Goal: Task Accomplishment & Management: Complete application form

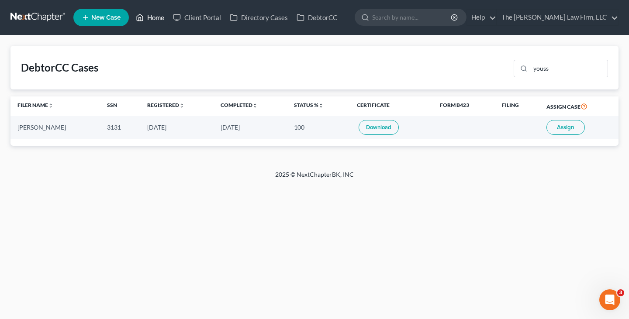
click at [157, 18] on link "Home" at bounding box center [149, 18] width 37 height 16
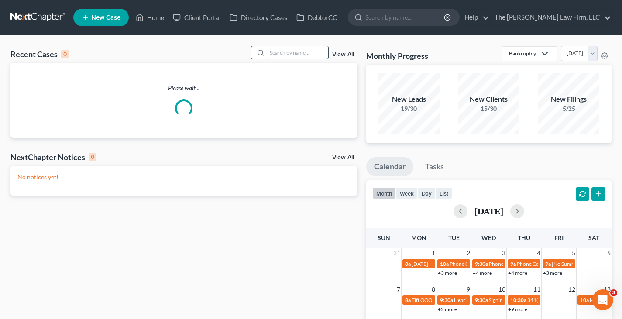
click at [284, 53] on input "search" at bounding box center [297, 52] width 61 height 13
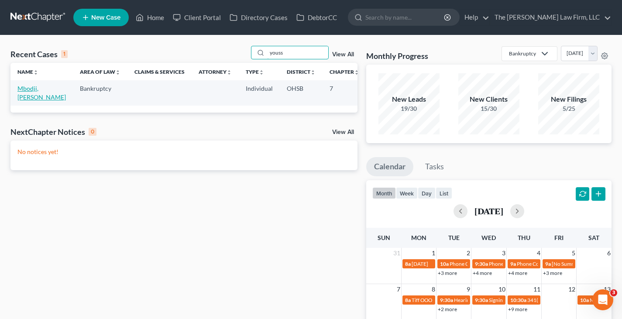
type input "youss"
click at [34, 95] on link "Mbodji, [PERSON_NAME]" at bounding box center [41, 93] width 48 height 16
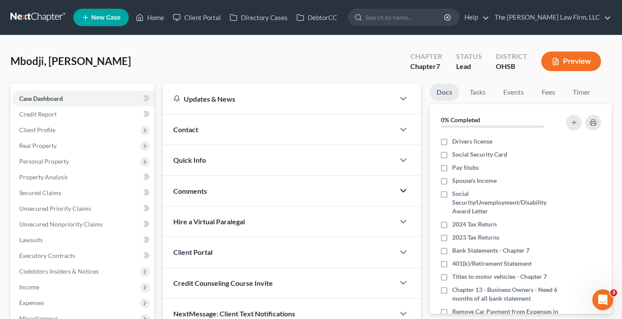
click at [403, 191] on icon "button" at bounding box center [403, 191] width 10 height 10
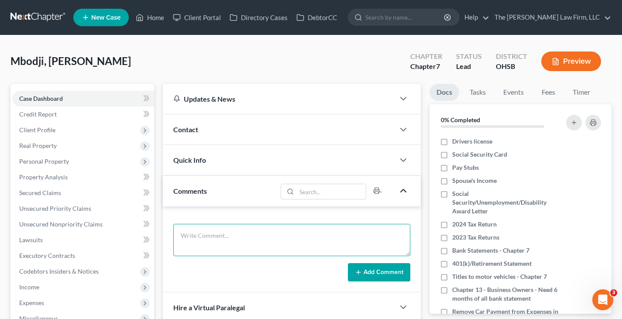
drag, startPoint x: 231, startPoint y: 236, endPoint x: 237, endPoint y: 228, distance: 9.6
click at [231, 236] on textarea at bounding box center [291, 240] width 237 height 32
click at [217, 248] on textarea "Still need:" at bounding box center [291, 240] width 237 height 32
paste textarea "Loremi'd Sitamet Consec Adipisci Elit Seddoeiu – tem incididu utl etdo magnaali…"
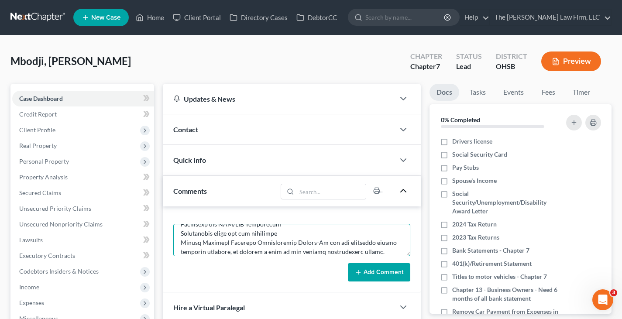
scroll to position [165, 0]
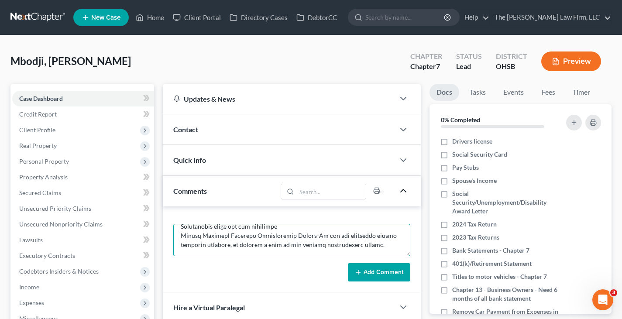
click at [180, 236] on textarea at bounding box center [291, 240] width 237 height 32
drag, startPoint x: 343, startPoint y: 246, endPoint x: 297, endPoint y: 238, distance: 46.5
click at [297, 238] on textarea at bounding box center [291, 240] width 237 height 32
click at [181, 235] on textarea "Still need: Driver's License Social Security Card Paystubs – all paystubs you h…" at bounding box center [291, 240] width 237 height 32
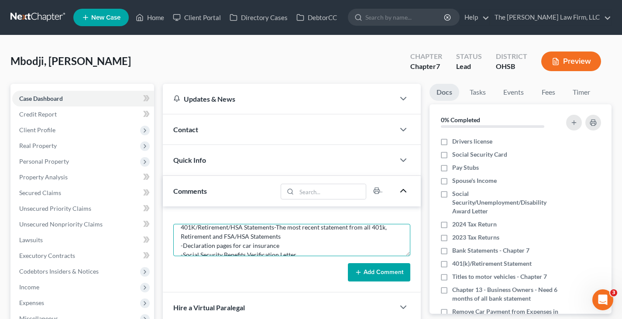
scroll to position [138, 0]
drag, startPoint x: 283, startPoint y: 244, endPoint x: 276, endPoint y: 238, distance: 9.6
click at [276, 238] on textarea "Still need: Driver's License Social Security Card Paystubs – all paystubs you h…" at bounding box center [291, 240] width 237 height 32
click at [182, 234] on textarea "Still need: Driver's License Social Security Card Paystubs – all paystubs you h…" at bounding box center [291, 240] width 237 height 32
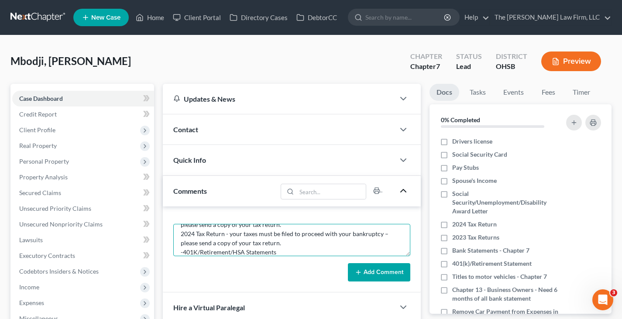
drag, startPoint x: 280, startPoint y: 246, endPoint x: 230, endPoint y: 237, distance: 50.7
click at [230, 237] on textarea "Still need: Driver's License Social Security Card Paystubs – all paystubs you h…" at bounding box center [291, 240] width 237 height 32
click at [182, 237] on textarea "Still need: Driver's License Social Security Card Paystubs – all paystubs you h…" at bounding box center [291, 240] width 237 height 32
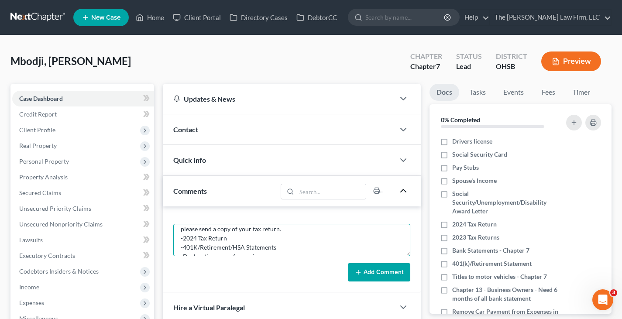
scroll to position [103, 0]
drag, startPoint x: 282, startPoint y: 242, endPoint x: 230, endPoint y: 236, distance: 52.8
click at [230, 236] on textarea "Still need: Driver's License Social Security Card Paystubs – all paystubs you h…" at bounding box center [291, 240] width 237 height 32
click at [181, 233] on textarea "Still need: Driver's License Social Security Card Paystubs – all paystubs you h…" at bounding box center [291, 240] width 237 height 32
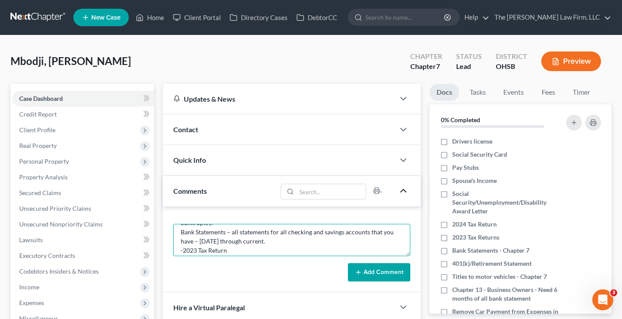
drag, startPoint x: 279, startPoint y: 243, endPoint x: 229, endPoint y: 235, distance: 50.9
click at [229, 235] on textarea "Still need: Driver's License Social Security Card Paystubs – all paystubs you h…" at bounding box center [291, 240] width 237 height 32
click at [182, 233] on textarea "Still need: Driver's License Social Security Card Paystubs – all paystubs you h…" at bounding box center [291, 240] width 237 height 32
drag, startPoint x: 406, startPoint y: 244, endPoint x: 219, endPoint y: 241, distance: 186.5
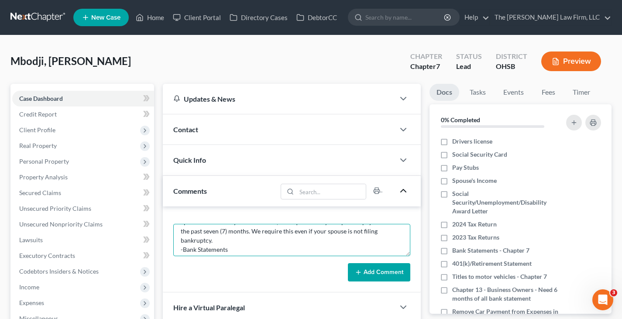
click at [251, 244] on textarea "Still need: Driver's License Social Security Card Paystubs – all paystubs you h…" at bounding box center [291, 240] width 237 height 32
click at [219, 241] on textarea "Still need: Driver's License Social Security Card Paystubs – all paystubs you h…" at bounding box center [291, 240] width 237 height 32
click at [213, 241] on textarea "Still need: Driver's License Social Security Card Paystubs – all paystubs you h…" at bounding box center [291, 240] width 237 height 32
click at [180, 238] on textarea "Still need: Driver's License Social Security Card Paystubs – all paystubs you h…" at bounding box center [291, 240] width 237 height 32
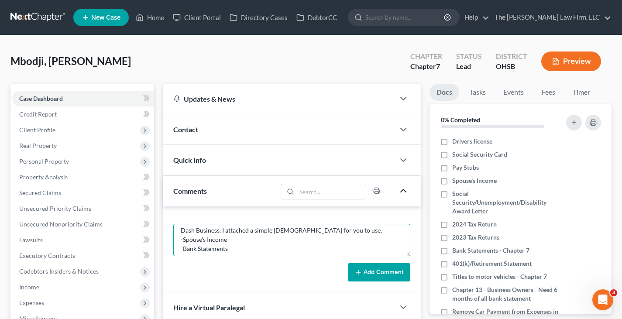
scroll to position [34, 0]
drag, startPoint x: 334, startPoint y: 250, endPoint x: 359, endPoint y: 237, distance: 27.9
click at [265, 232] on textarea "Still need: Driver's License Social Security Card Paystubs – all paystubs you h…" at bounding box center [291, 240] width 237 height 32
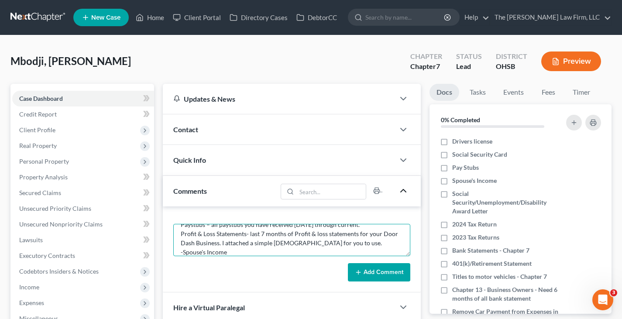
scroll to position [31, 0]
click at [334, 253] on textarea "Still need: Driver's License Social Security Card Paystubs – all paystubs you h…" at bounding box center [291, 240] width 237 height 32
click at [334, 251] on textarea "Still need: Driver's License Social Security Card Paystubs – all paystubs you h…" at bounding box center [291, 240] width 237 height 32
click at [337, 249] on textarea "Still need: Driver's License Social Security Card Paystubs – all paystubs you h…" at bounding box center [291, 240] width 237 height 32
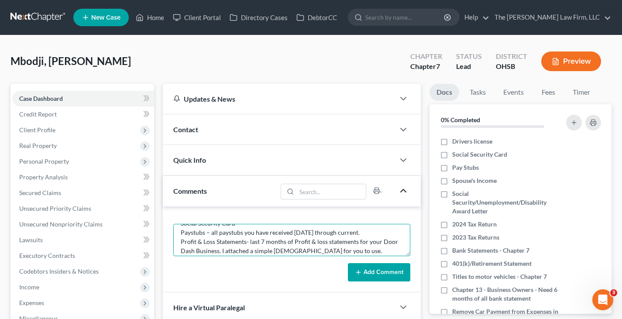
click at [249, 243] on textarea "Still need: Driver's License Social Security Card Paystubs – all paystubs you h…" at bounding box center [291, 240] width 237 height 32
click at [180, 240] on textarea "Still need: Driver's License Social Security Card Paystubs – all paystubs you h…" at bounding box center [291, 240] width 237 height 32
click at [253, 242] on textarea "Still need: Driver's License Social Security Card Paystubs – all paystubs you h…" at bounding box center [291, 240] width 237 height 32
click at [181, 233] on textarea "Still need: Driver's License Social Security Card Paystubs – all paystubs you h…" at bounding box center [291, 240] width 237 height 32
click at [379, 234] on textarea "Still need: Driver's License Social Security Card -Paystubs – all paystubs you …" at bounding box center [291, 240] width 237 height 32
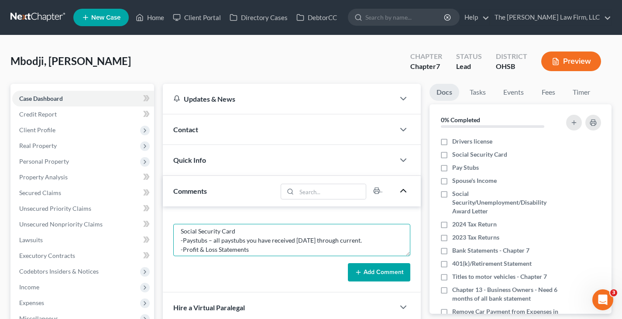
scroll to position [0, 0]
drag, startPoint x: 380, startPoint y: 234, endPoint x: 217, endPoint y: 240, distance: 162.9
click at [217, 240] on textarea "Still need: Driver's License Social Security Card -Paystubs – all paystubs you …" at bounding box center [291, 240] width 237 height 32
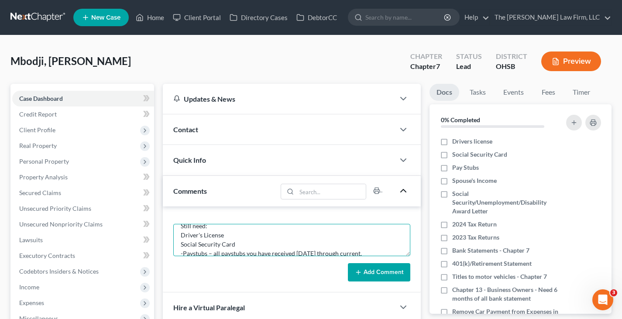
scroll to position [17, 0]
click at [386, 245] on textarea "Still need: Driver's License Social Security Card -Paystubs – all paystubs you …" at bounding box center [291, 240] width 237 height 32
click at [181, 237] on textarea "Still need: Driver's License Social Security Card -Paystubs -Profit & Loss Stat…" at bounding box center [291, 240] width 237 height 32
click at [181, 227] on textarea "Still need: Driver's License -Social Security Card -Paystubs -Profit & Loss Sta…" at bounding box center [291, 240] width 237 height 32
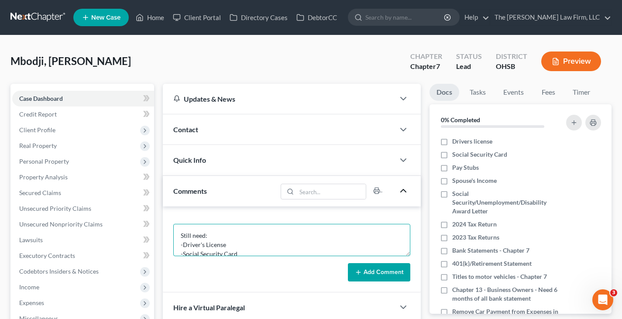
type textarea "Still need: -Driver's License -Social Security Card -Paystubs -Profit & Loss St…"
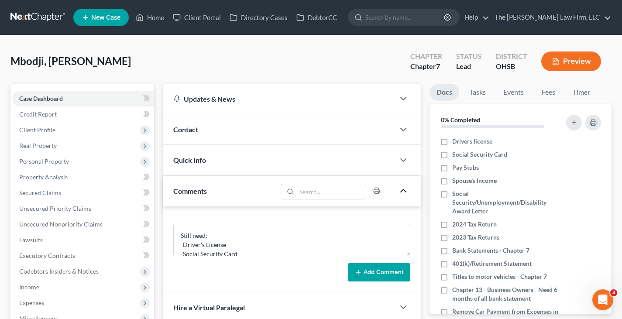
click at [370, 272] on button "Add Comment" at bounding box center [379, 272] width 62 height 18
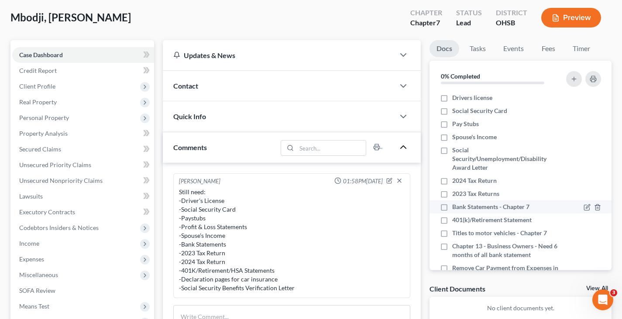
click at [452, 205] on label "Bank Statements - Chapter 7" at bounding box center [490, 207] width 77 height 9
click at [456, 205] on input "Bank Statements - Chapter 7" at bounding box center [459, 206] width 6 height 6
checkbox input "true"
click at [452, 233] on label "Titles to motor vehicles - Chapter 7" at bounding box center [499, 233] width 95 height 9
click at [456, 233] on input "Titles to motor vehicles - Chapter 7" at bounding box center [459, 232] width 6 height 6
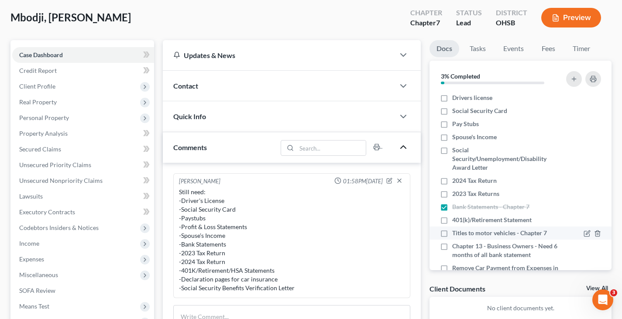
checkbox input "true"
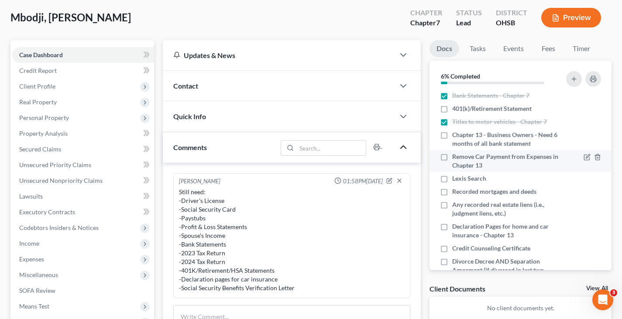
scroll to position [131, 0]
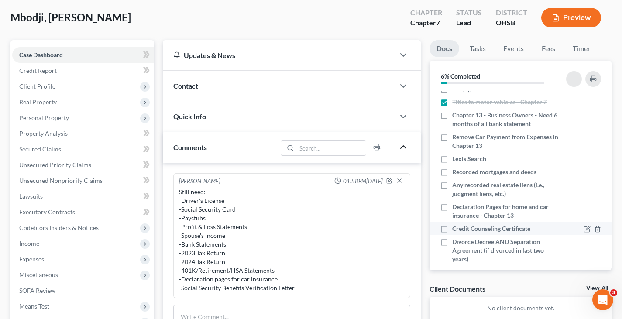
click at [452, 230] on label "Credit Counseling Certificate" at bounding box center [491, 228] width 78 height 9
click at [456, 230] on input "Credit Counseling Certificate" at bounding box center [459, 227] width 6 height 6
checkbox input "true"
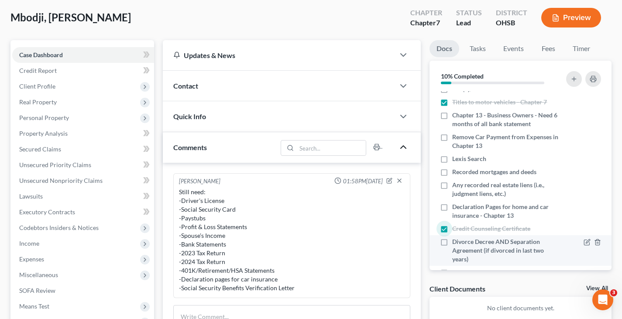
click at [452, 243] on label "Divorce Decree AND Separation Agreement (if divorced in last two years)" at bounding box center [505, 251] width 106 height 26
click at [456, 243] on input "Divorce Decree AND Separation Agreement (if divorced in last two years)" at bounding box center [459, 241] width 6 height 6
checkbox input "true"
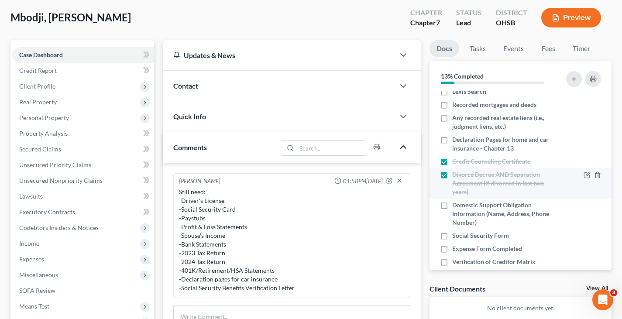
scroll to position [218, 0]
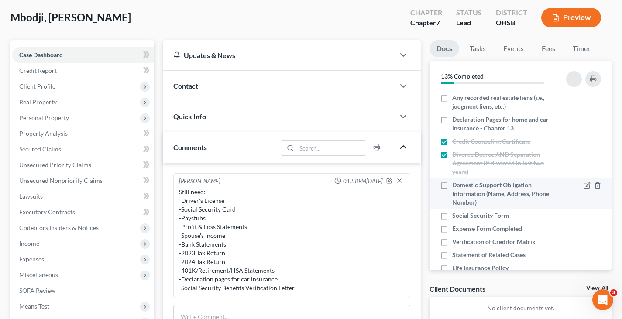
click at [452, 186] on label "Domestic Support Obligation Information (Name, Address, Phone Number)" at bounding box center [505, 194] width 106 height 26
click at [456, 186] on input "Domestic Support Obligation Information (Name, Address, Phone Number)" at bounding box center [459, 184] width 6 height 6
checkbox input "true"
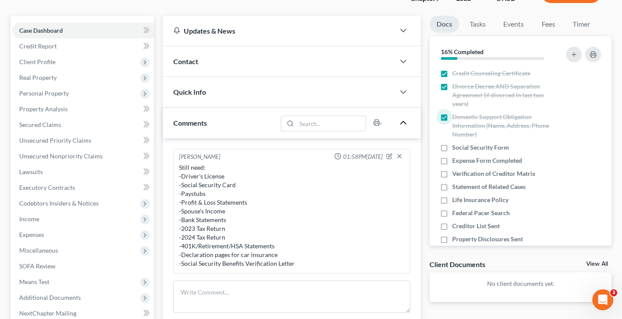
scroll to position [131, 0]
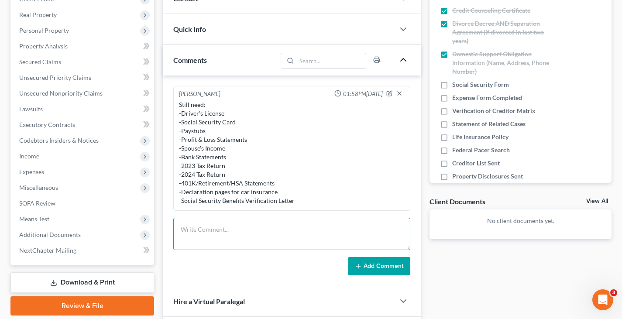
click at [330, 231] on textarea at bounding box center [291, 234] width 237 height 32
type textarea "*Married but separated"
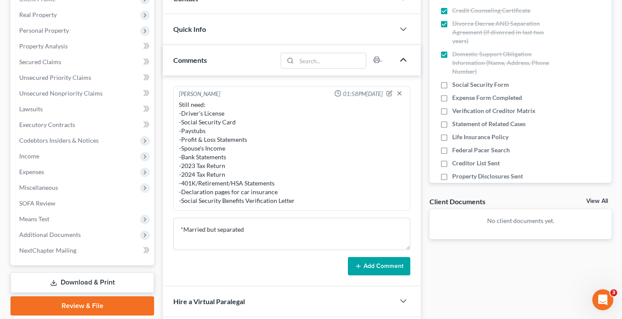
click at [376, 265] on button "Add Comment" at bounding box center [379, 266] width 62 height 18
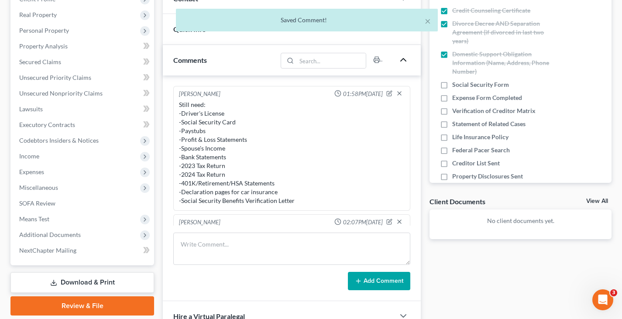
scroll to position [17, 0]
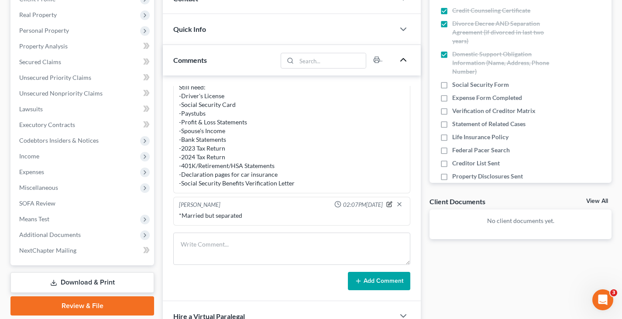
drag, startPoint x: 382, startPoint y: 204, endPoint x: 288, endPoint y: 221, distance: 95.8
click at [389, 204] on icon "button" at bounding box center [390, 203] width 3 height 3
click at [258, 224] on textarea "*Married but separated" at bounding box center [292, 227] width 226 height 32
type textarea "*Married but separated per notes"
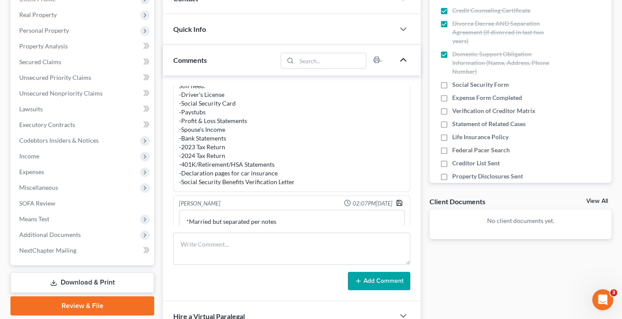
click at [396, 203] on icon "button" at bounding box center [399, 203] width 7 height 7
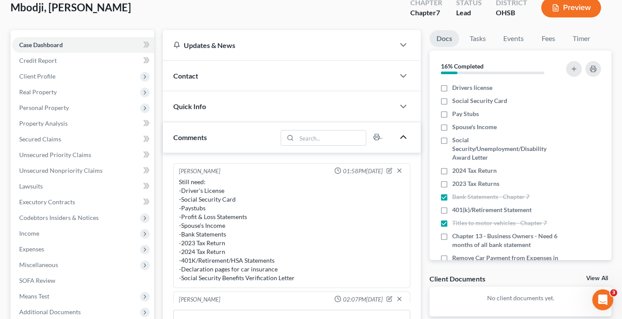
scroll to position [0, 0]
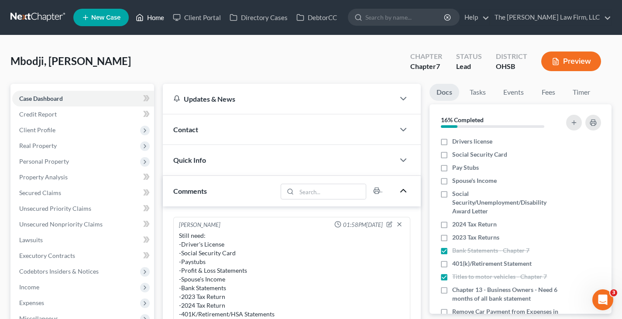
click at [155, 15] on link "Home" at bounding box center [149, 18] width 37 height 16
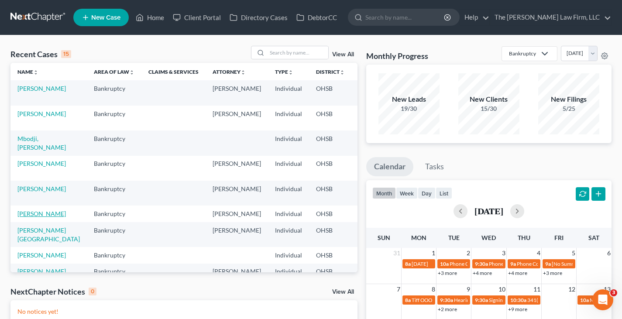
click at [23, 215] on link "[PERSON_NAME]" at bounding box center [41, 213] width 48 height 7
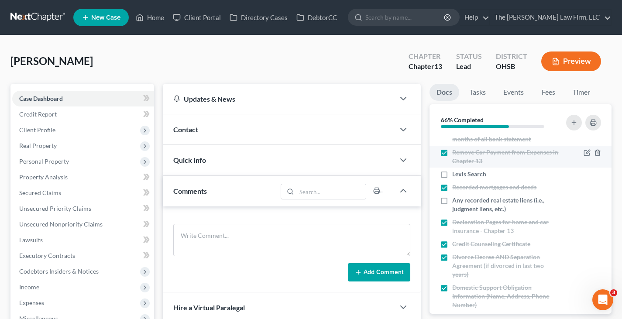
scroll to position [175, 0]
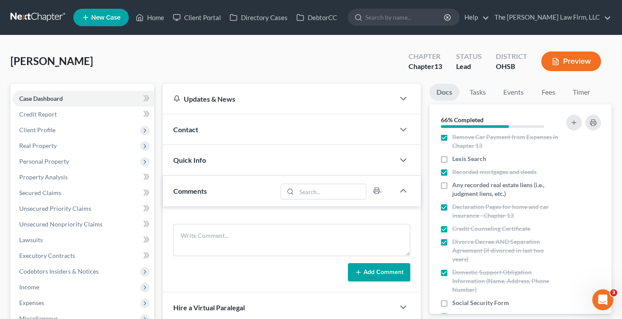
drag, startPoint x: 445, startPoint y: 158, endPoint x: 614, endPoint y: 158, distance: 169.4
click at [452, 158] on label "Lexis Search" at bounding box center [469, 159] width 34 height 9
click at [456, 158] on input "Lexis Search" at bounding box center [459, 158] width 6 height 6
checkbox input "true"
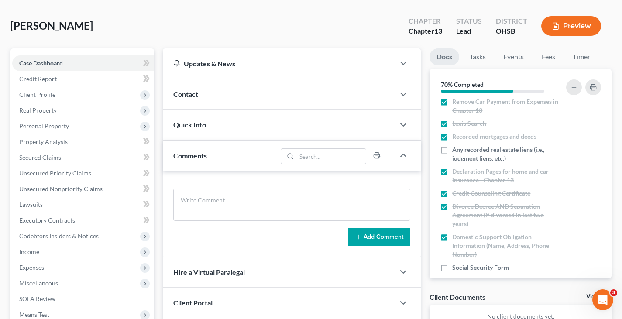
scroll to position [87, 0]
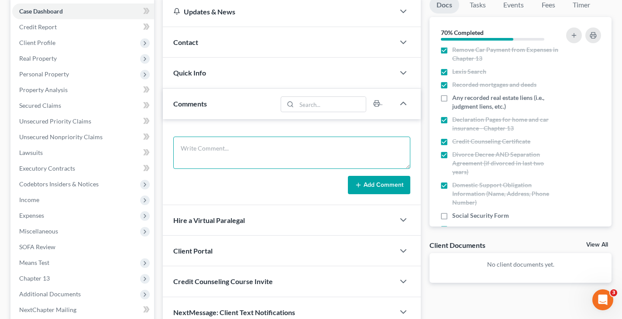
click at [247, 154] on textarea at bounding box center [291, 153] width 237 height 32
type textarea "7 active judgement/liens"
click at [366, 187] on button "Add Comment" at bounding box center [379, 185] width 62 height 18
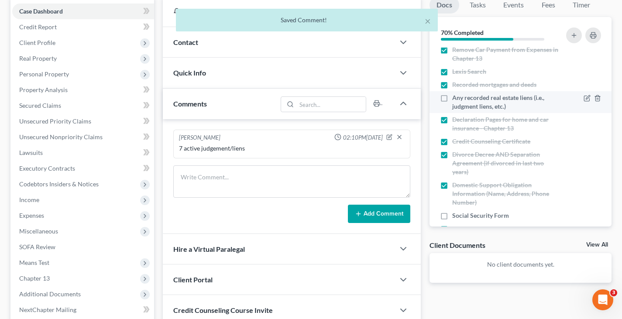
click at [452, 97] on label "Any recorded real estate liens (i.e., judgment liens, etc.)" at bounding box center [505, 101] width 106 height 17
click at [456, 97] on input "Any recorded real estate liens (i.e., judgment liens, etc.)" at bounding box center [459, 96] width 6 height 6
checkbox input "true"
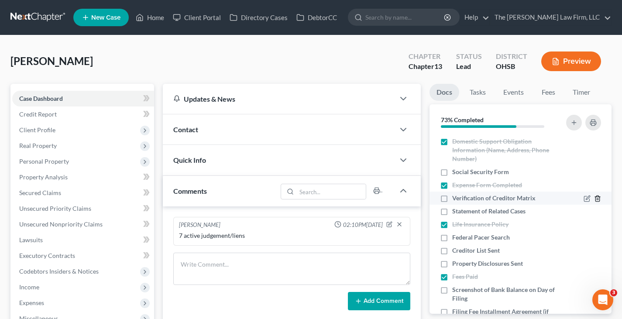
scroll to position [333, 0]
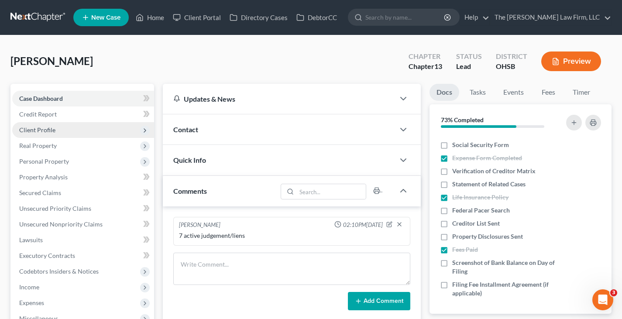
click at [35, 131] on span "Client Profile" at bounding box center [37, 129] width 36 height 7
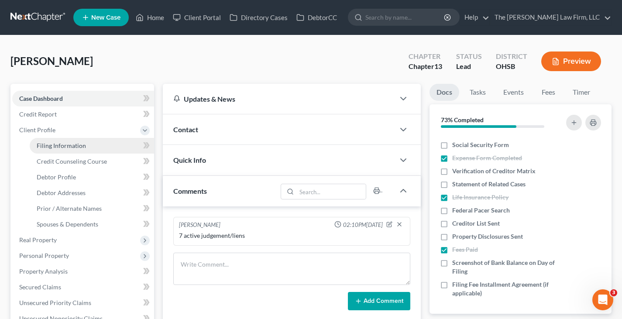
click at [48, 147] on span "Filing Information" at bounding box center [61, 145] width 49 height 7
select select "1"
select select "0"
select select "3"
select select "62"
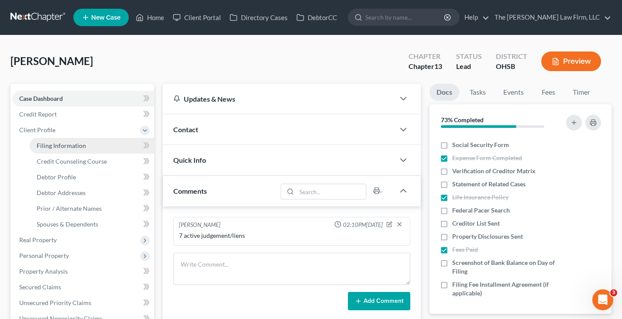
select select "2"
select select "36"
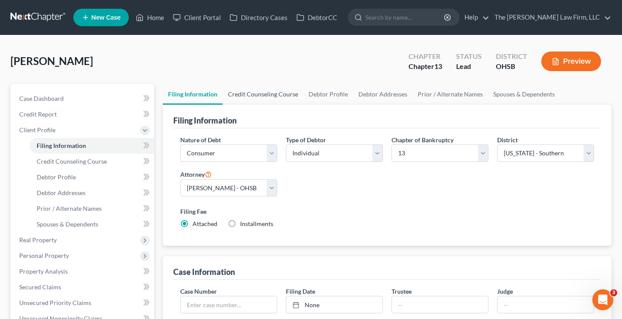
click at [257, 96] on link "Credit Counseling Course" at bounding box center [263, 94] width 81 height 21
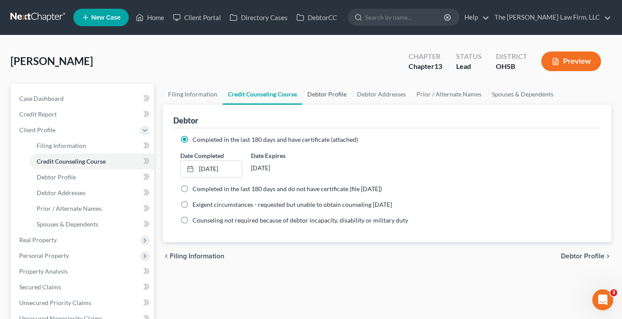
click at [313, 94] on link "Debtor Profile" at bounding box center [327, 94] width 50 height 21
select select "0"
select select "1"
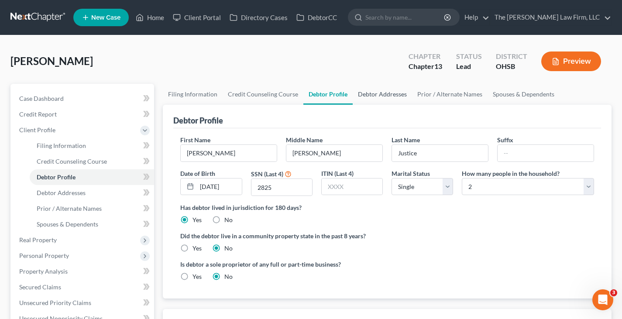
click at [378, 95] on link "Debtor Addresses" at bounding box center [382, 94] width 59 height 21
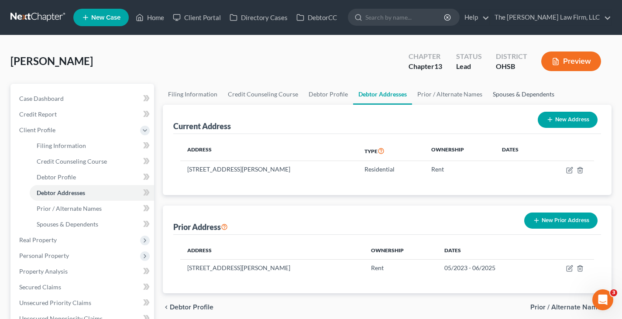
click at [501, 93] on link "Spouses & Dependents" at bounding box center [524, 94] width 72 height 21
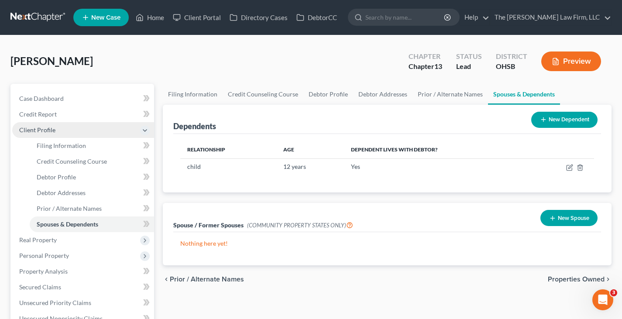
click at [73, 135] on span "Client Profile" at bounding box center [83, 130] width 142 height 16
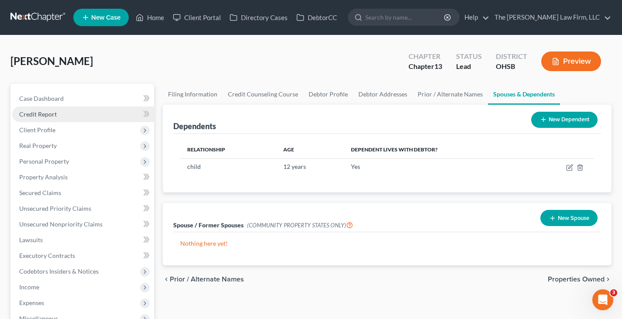
click at [68, 114] on link "Credit Report" at bounding box center [83, 115] width 142 height 16
